Goal: Information Seeking & Learning: Learn about a topic

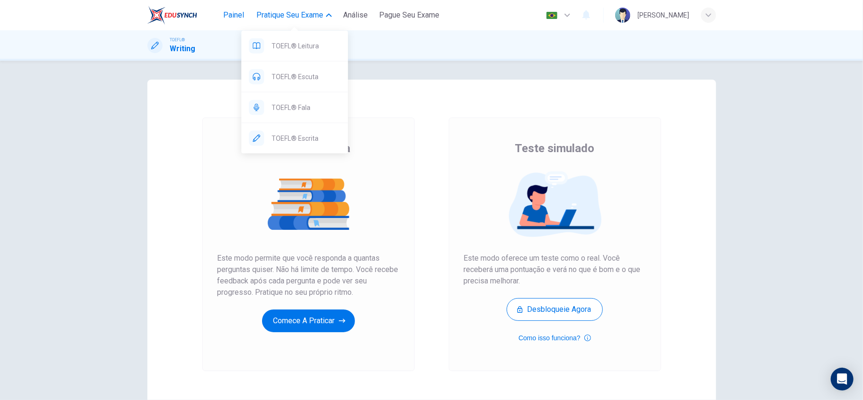
click at [246, 16] on button "Painel" at bounding box center [234, 15] width 30 height 17
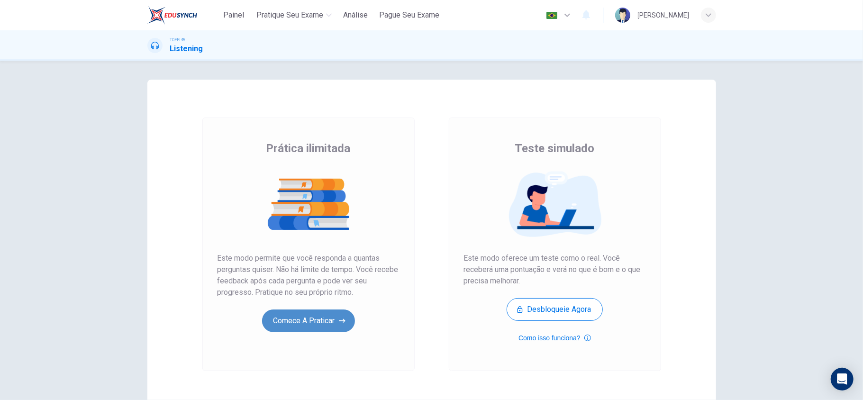
click at [306, 328] on button "Comece a praticar" at bounding box center [308, 321] width 93 height 23
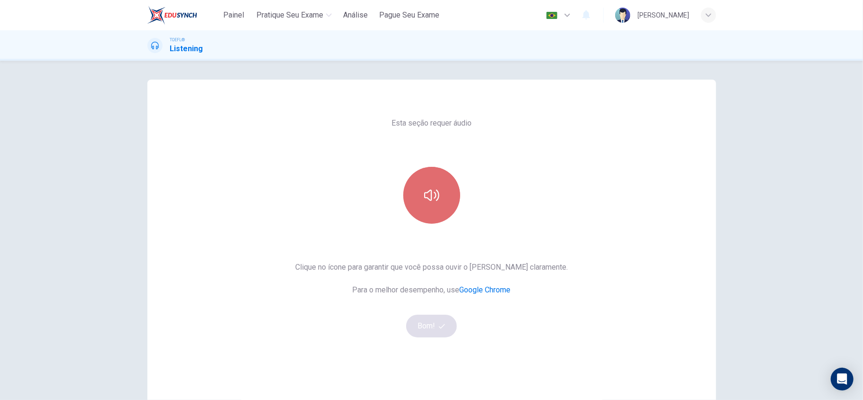
click at [441, 220] on button "button" at bounding box center [432, 195] width 57 height 57
click at [439, 325] on icon "button" at bounding box center [442, 326] width 6 height 6
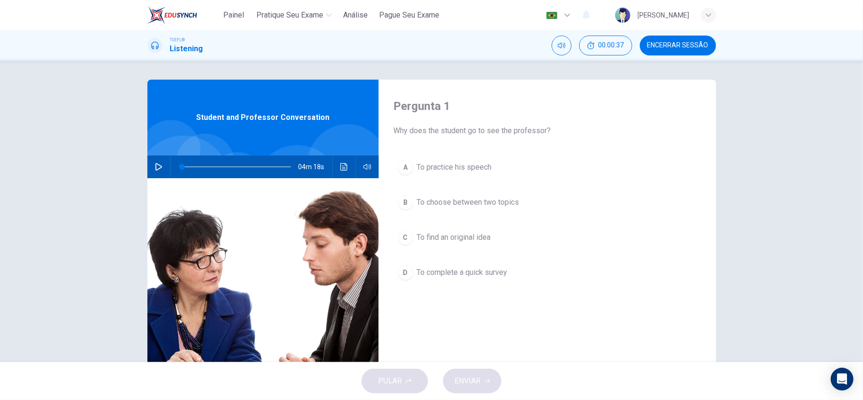
click at [156, 164] on icon "button" at bounding box center [159, 167] width 7 height 8
click at [155, 164] on icon "button" at bounding box center [159, 167] width 8 height 8
click at [171, 163] on div at bounding box center [235, 167] width 128 height 23
click at [156, 164] on icon "button" at bounding box center [159, 167] width 7 height 8
click at [433, 248] on button "C To find an original idea" at bounding box center [547, 238] width 307 height 24
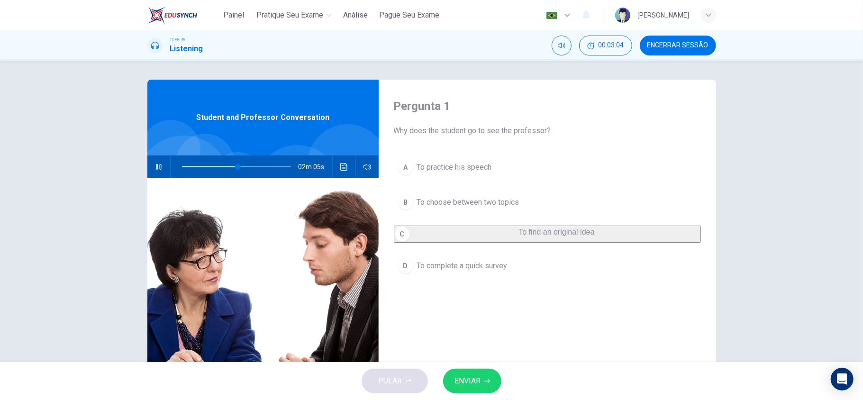
click at [463, 370] on button "ENVIAR" at bounding box center [472, 381] width 58 height 25
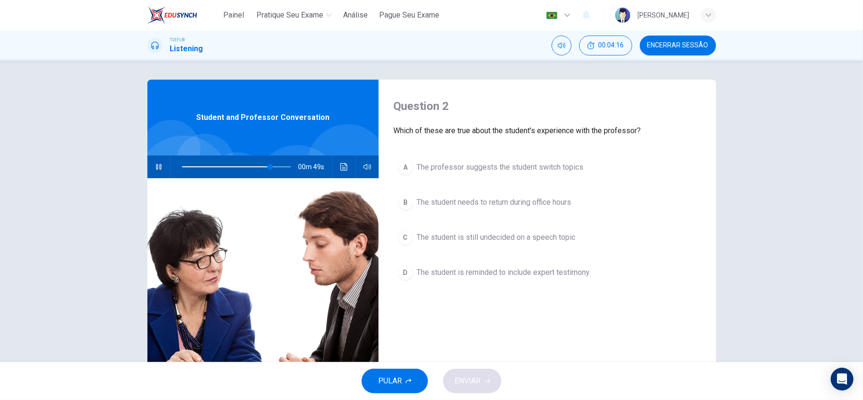
click at [515, 237] on span "The student is still undecided on a speech topic" at bounding box center [496, 237] width 159 height 11
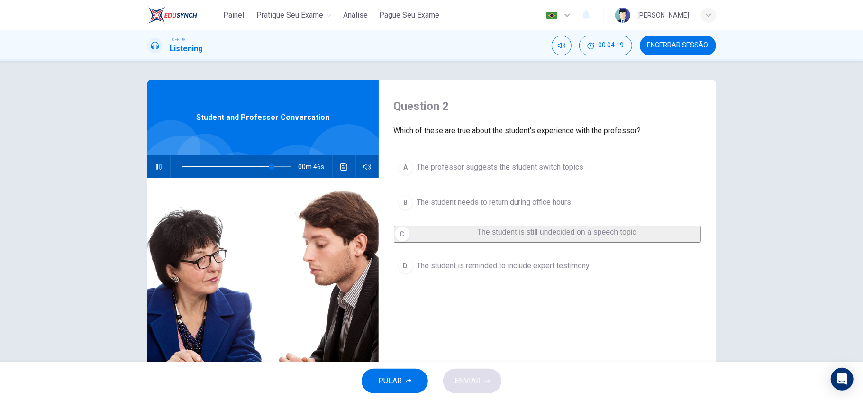
click at [477, 236] on span "The student is still undecided on a speech topic" at bounding box center [556, 232] width 159 height 8
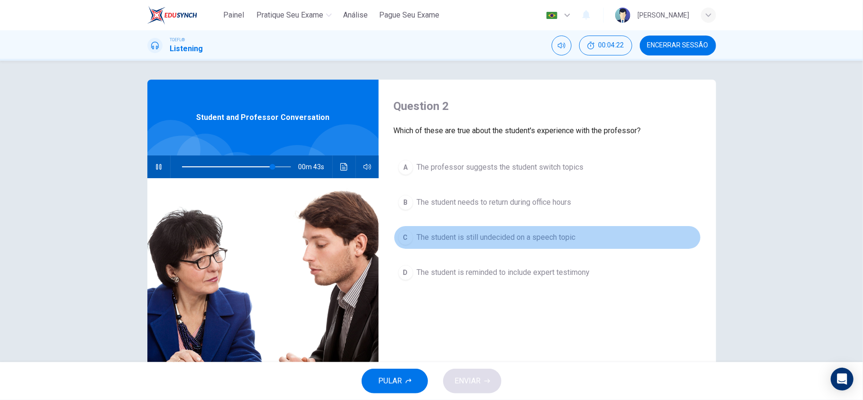
click at [474, 245] on button "C The student is still undecided on a speech topic" at bounding box center [547, 238] width 307 height 24
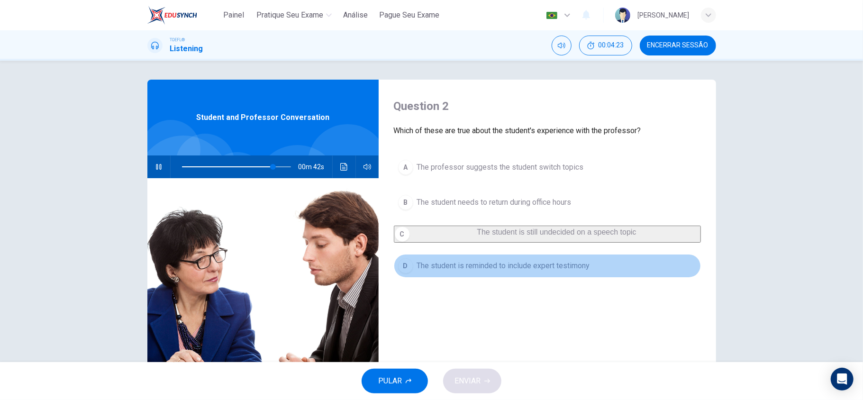
click at [478, 272] on span "The student is reminded to include expert testimony" at bounding box center [503, 265] width 173 height 11
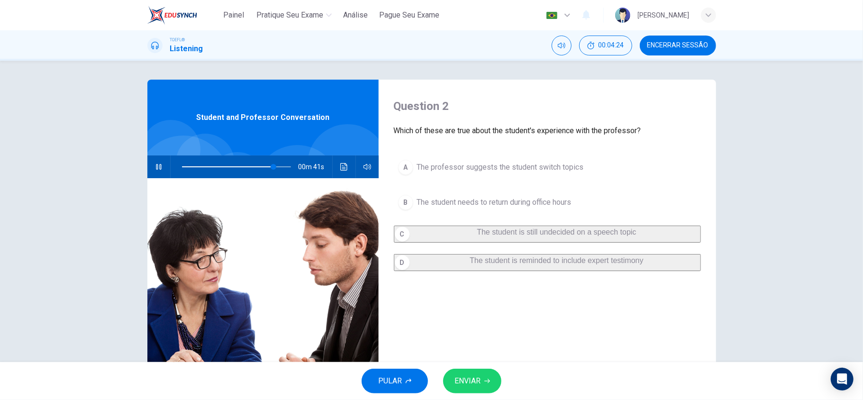
click at [476, 377] on span "ENVIAR" at bounding box center [468, 381] width 26 height 13
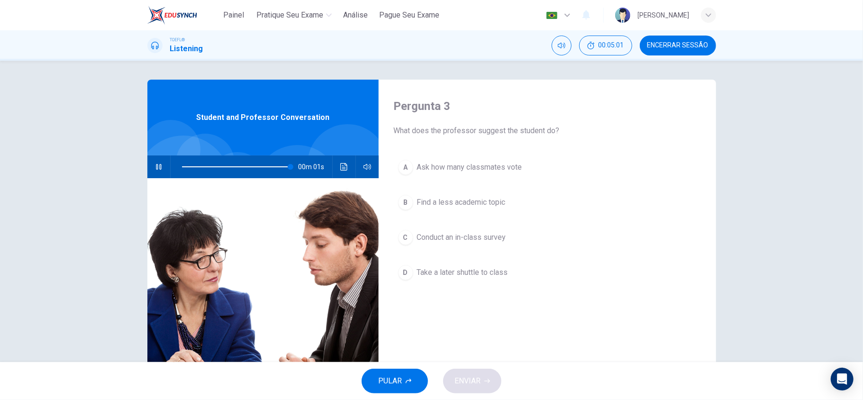
type input "0"
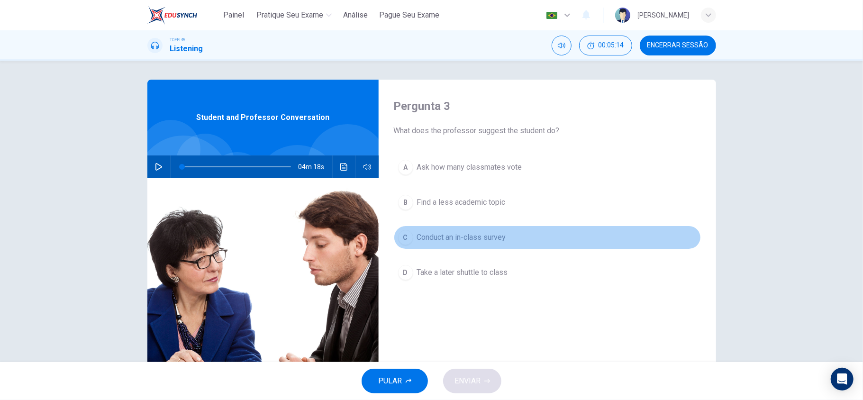
click at [498, 241] on span "Conduct an in-class survey" at bounding box center [461, 237] width 89 height 11
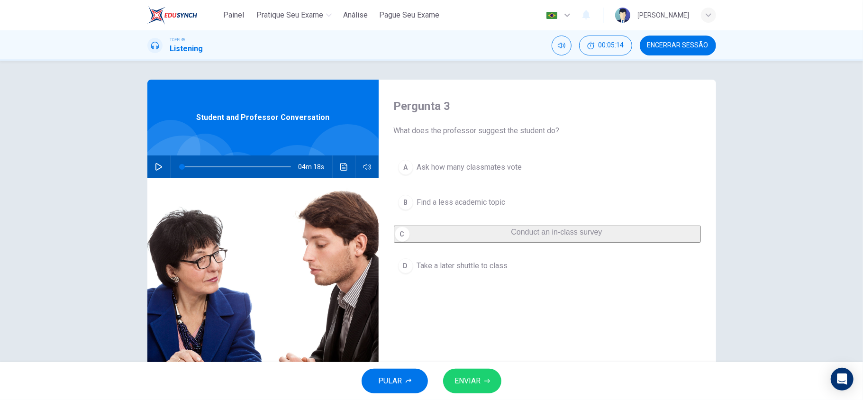
click at [480, 378] on span "ENVIAR" at bounding box center [468, 381] width 26 height 13
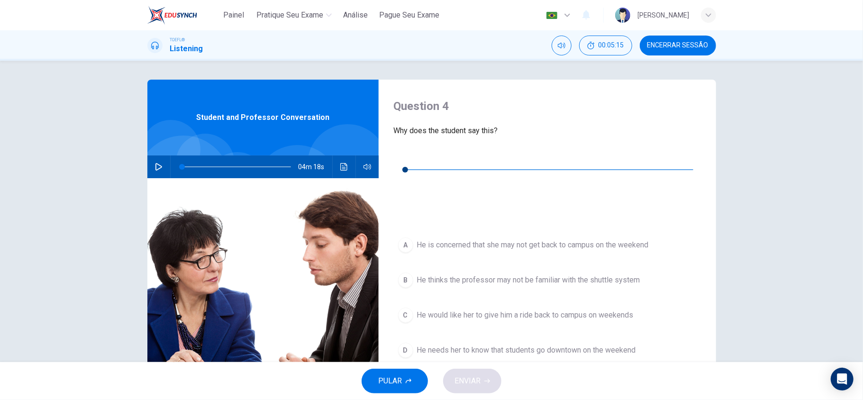
click at [405, 150] on button "button" at bounding box center [401, 155] width 15 height 15
click at [394, 158] on div "00m 17s" at bounding box center [547, 181] width 307 height 66
click at [399, 158] on icon "button" at bounding box center [401, 156] width 7 height 8
click at [614, 268] on button "B He thinks the professor may not be familiar with the shuttle system" at bounding box center [547, 280] width 307 height 24
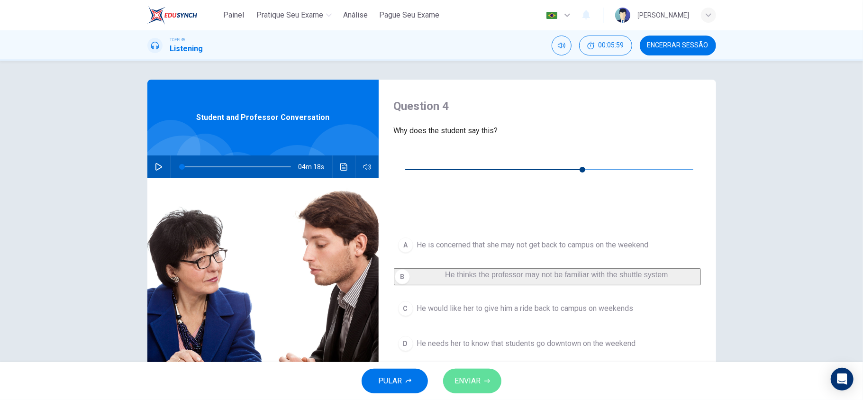
click at [485, 375] on button "ENVIAR" at bounding box center [472, 381] width 58 height 25
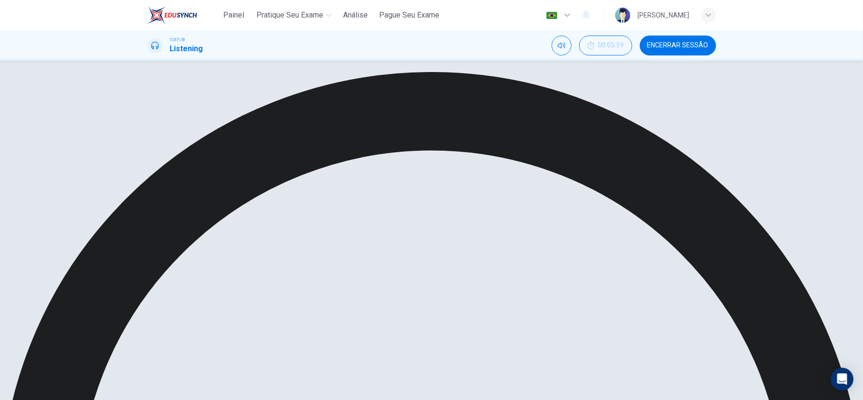
type input "67"
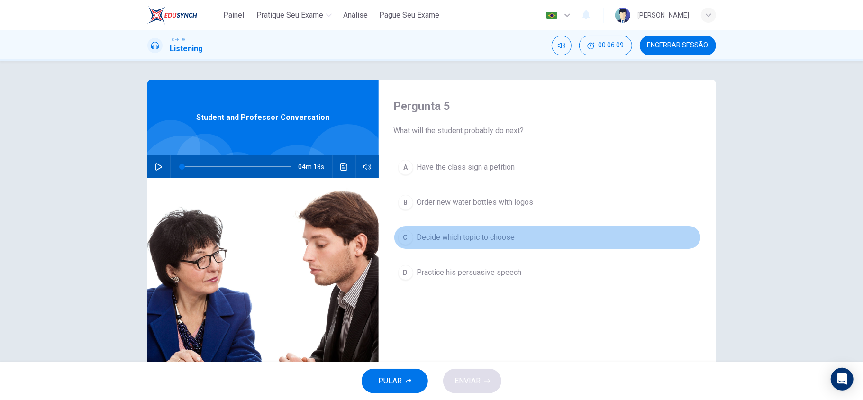
click at [510, 243] on span "Decide which topic to choose" at bounding box center [466, 237] width 98 height 11
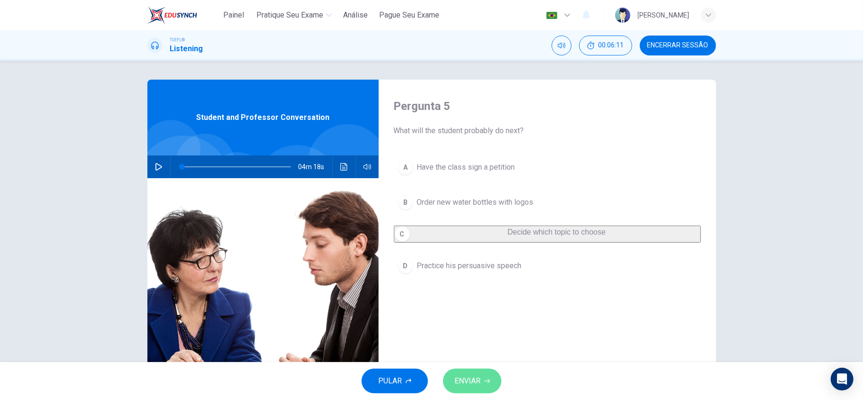
click at [490, 377] on button "ENVIAR" at bounding box center [472, 381] width 58 height 25
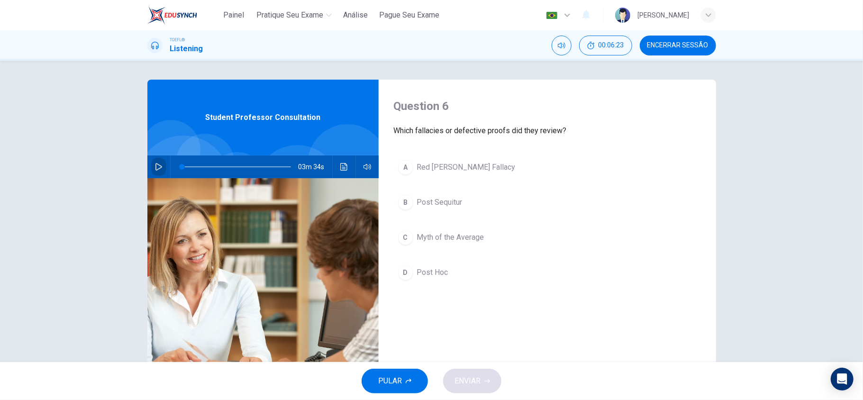
click at [151, 168] on button "button" at bounding box center [158, 167] width 15 height 23
click at [156, 168] on icon "button" at bounding box center [158, 167] width 5 height 6
click at [156, 169] on icon "button" at bounding box center [159, 167] width 7 height 8
click at [197, 167] on span at bounding box center [236, 166] width 109 height 13
click at [337, 169] on button "Clique para ver a transcrição do áudio" at bounding box center [344, 167] width 15 height 23
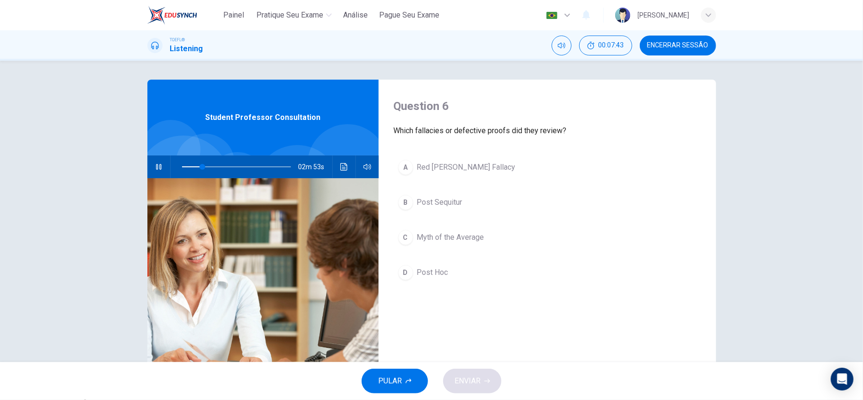
click at [517, 279] on button "D Post Hoc" at bounding box center [547, 273] width 307 height 24
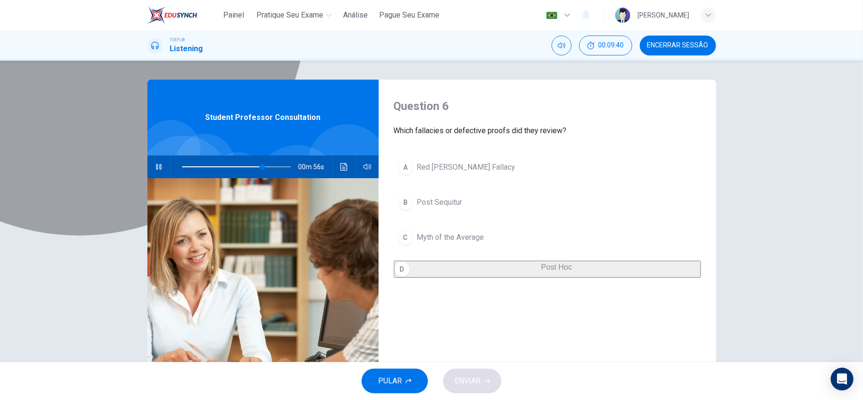
click at [470, 270] on button "D Post Hoc" at bounding box center [547, 269] width 307 height 17
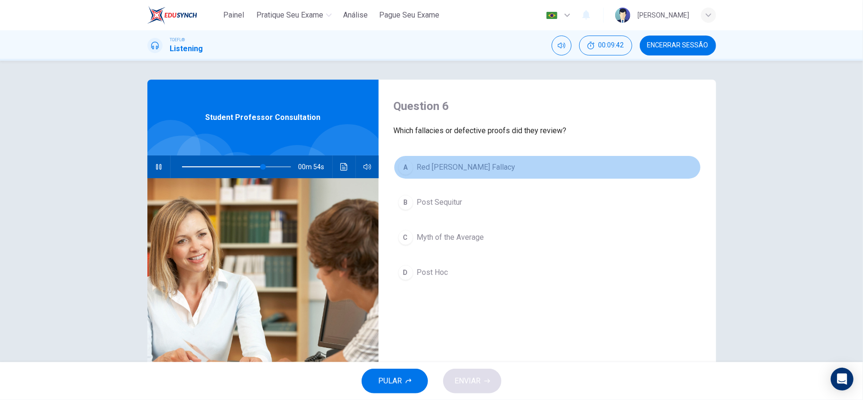
click at [448, 174] on button "A Red Herring Fallacy" at bounding box center [547, 168] width 307 height 24
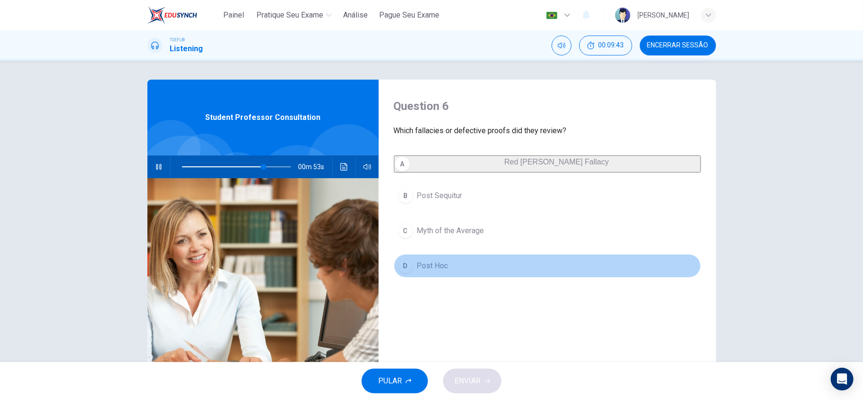
click at [451, 263] on button "D Post Hoc" at bounding box center [547, 266] width 307 height 24
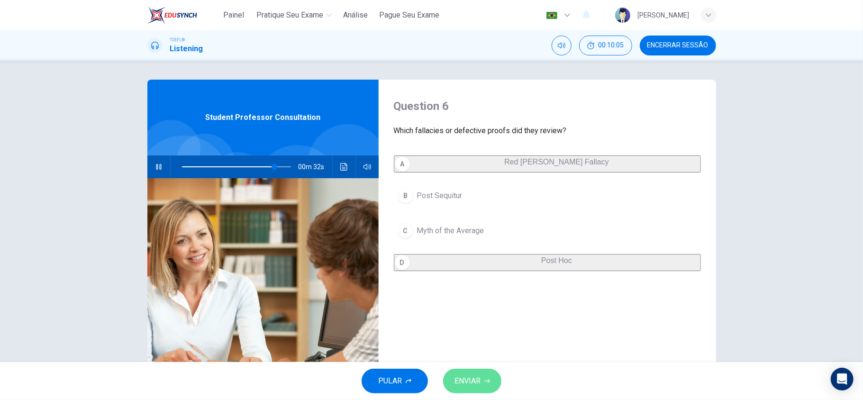
click at [479, 381] on span "ENVIAR" at bounding box center [468, 381] width 26 height 13
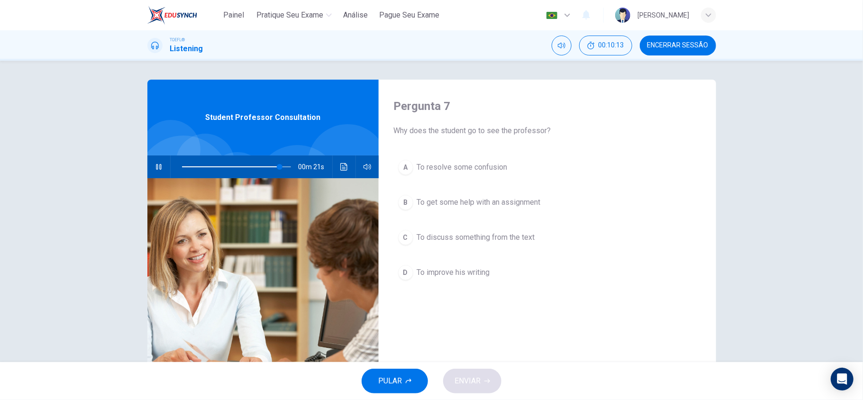
click at [456, 211] on button "B To get some help with an assignment" at bounding box center [547, 203] width 307 height 24
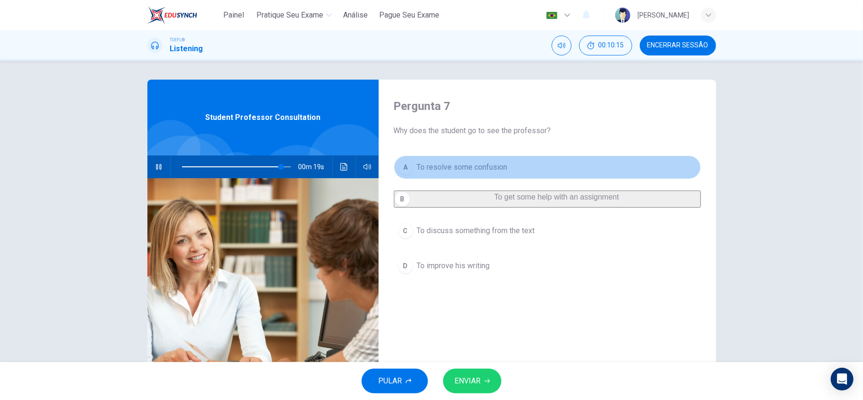
click at [488, 170] on span "To resolve some confusion" at bounding box center [462, 167] width 91 height 11
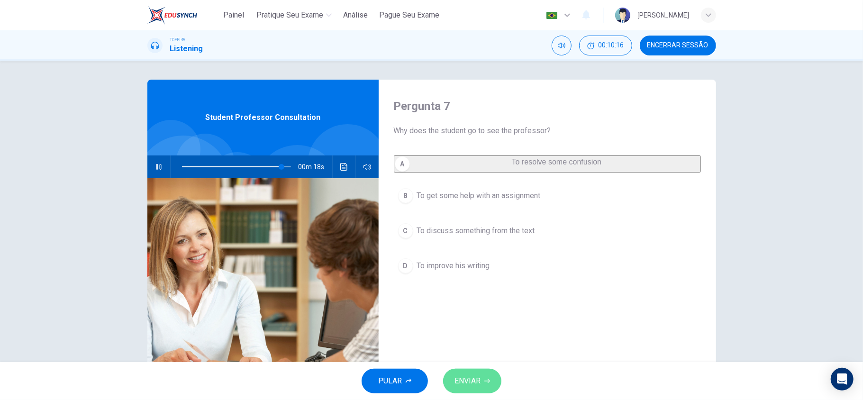
click at [473, 375] on span "ENVIAR" at bounding box center [468, 381] width 26 height 13
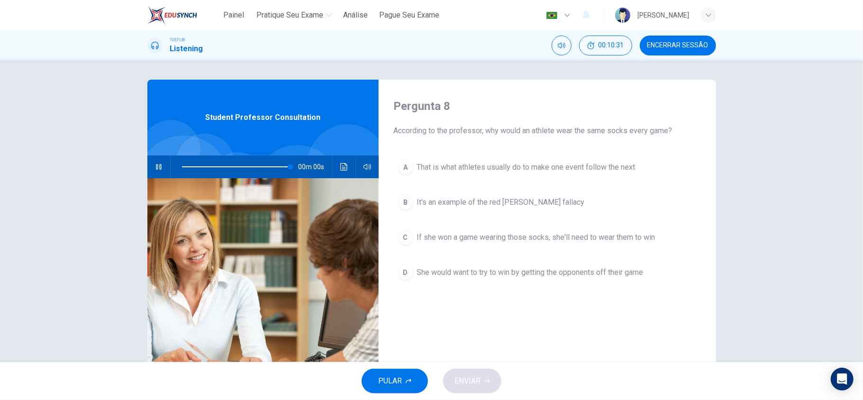
type input "0"
click at [494, 206] on span "It's an example of the red herring fallacy" at bounding box center [501, 202] width 168 height 11
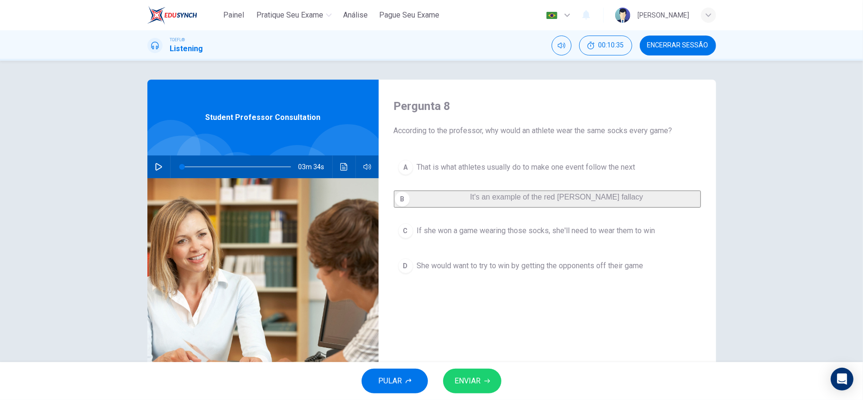
click at [484, 376] on button "ENVIAR" at bounding box center [472, 381] width 58 height 25
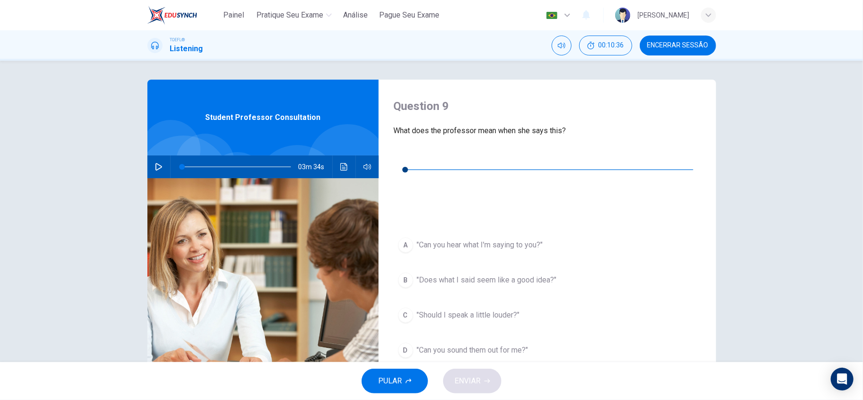
click at [401, 169] on div "Question 9 What does the professor mean when she says this? 00m 00s A "Can you …" at bounding box center [548, 245] width 338 height 330
click at [403, 163] on button "button" at bounding box center [401, 155] width 15 height 15
type input "0"
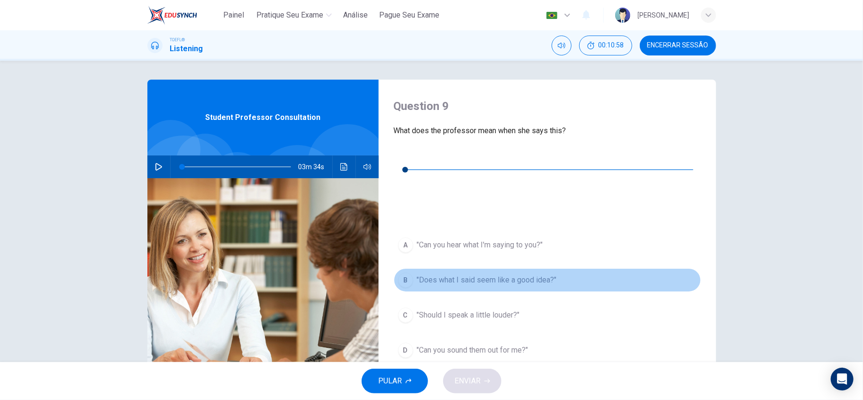
click at [513, 268] on button "B "Does what I said seem like a good idea?"" at bounding box center [547, 280] width 307 height 24
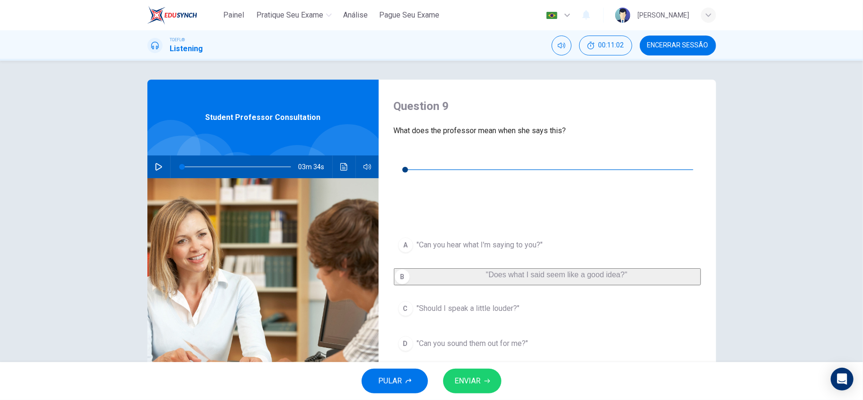
click at [480, 378] on span "ENVIAR" at bounding box center [468, 381] width 26 height 13
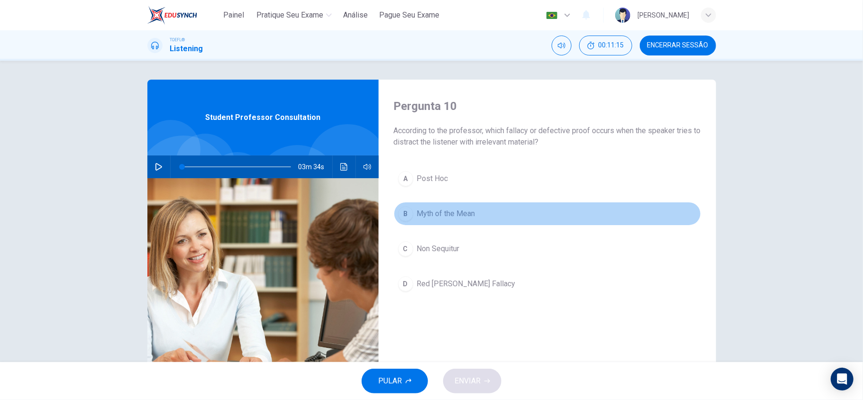
click at [463, 220] on button "B Myth of the Mean" at bounding box center [547, 214] width 307 height 24
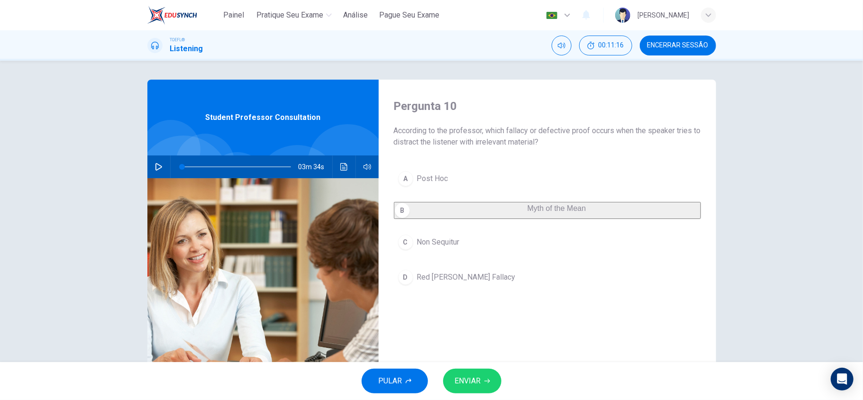
click at [483, 385] on button "ENVIAR" at bounding box center [472, 381] width 58 height 25
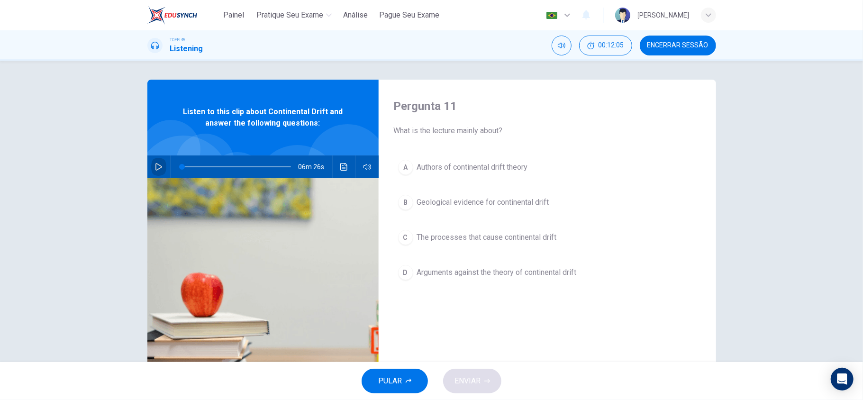
click at [156, 167] on icon "button" at bounding box center [159, 167] width 8 height 8
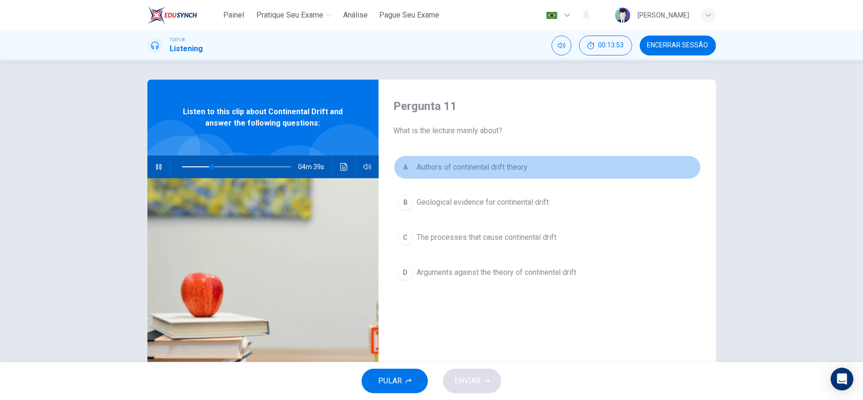
click at [422, 179] on button "A Authors of continental drift theory" at bounding box center [547, 168] width 307 height 24
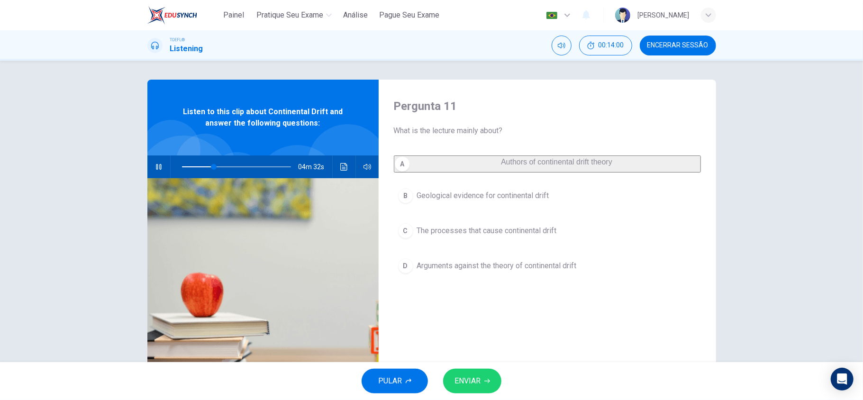
click at [466, 323] on div "Pergunta 11 What is the lecture mainly about? A Authors of continental drift th…" at bounding box center [548, 245] width 338 height 330
click at [503, 208] on button "B Geological evidence for continental drift" at bounding box center [547, 196] width 307 height 24
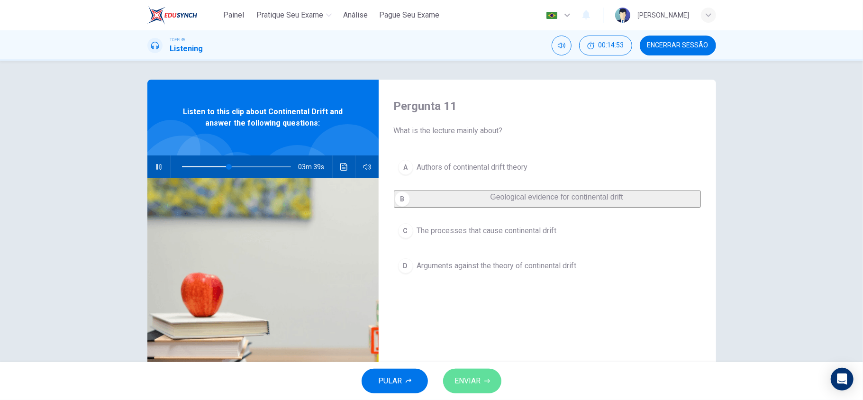
click at [473, 391] on button "ENVIAR" at bounding box center [472, 381] width 58 height 25
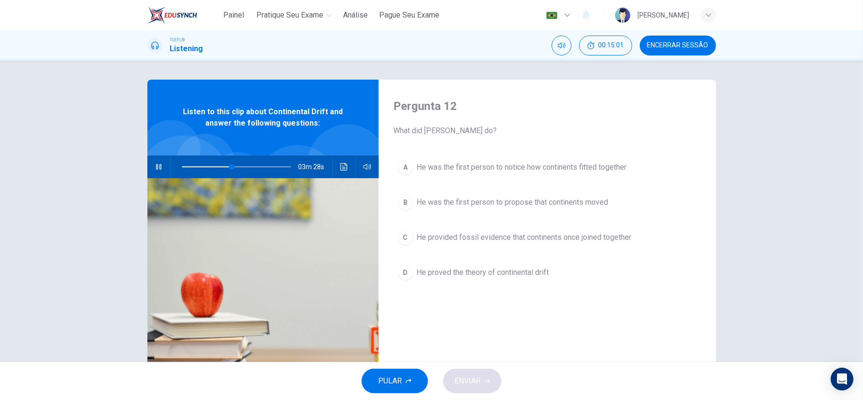
type input "46"
click at [695, 43] on span "Encerrar Sessão" at bounding box center [678, 46] width 61 height 8
